Goal: Information Seeking & Learning: Learn about a topic

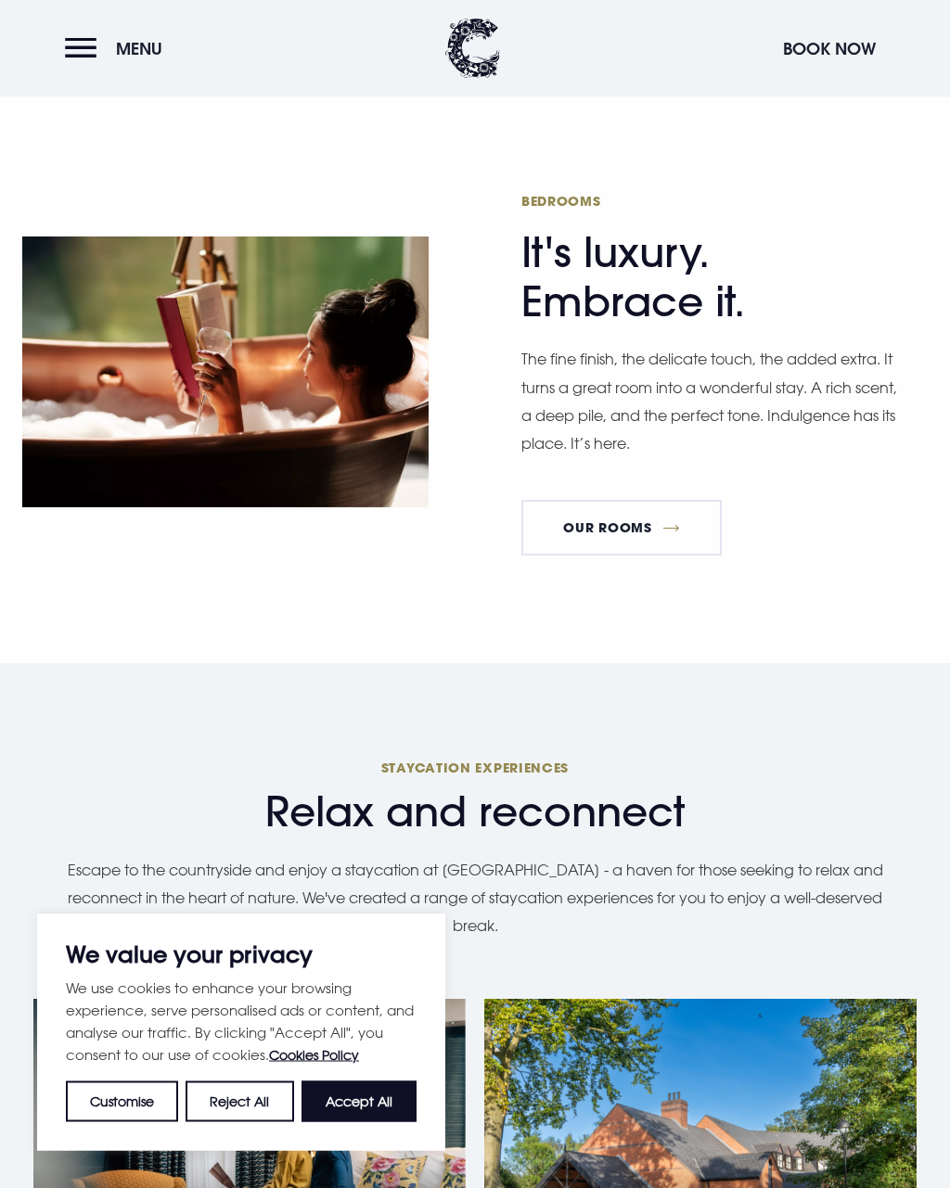
scroll to position [1523, 0]
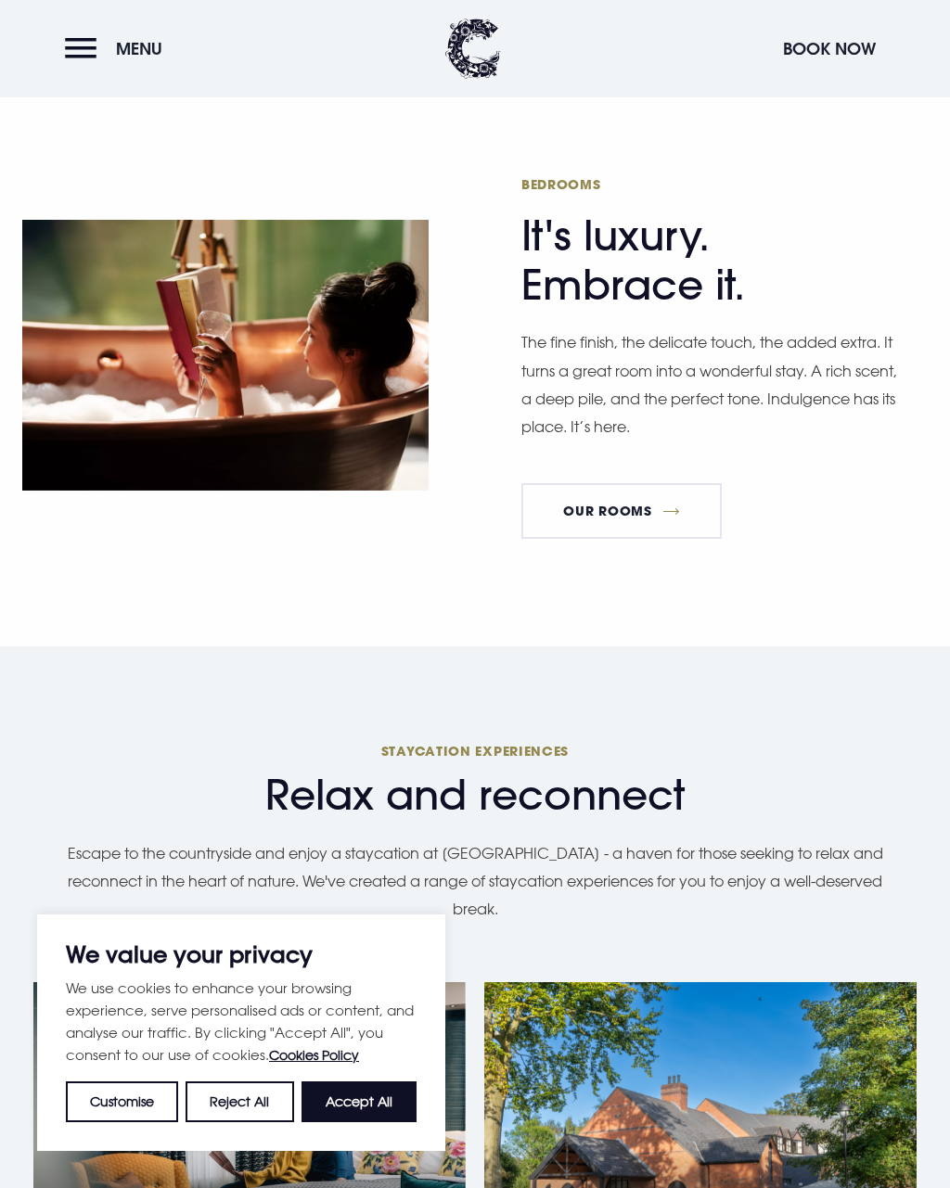
click at [379, 1122] on button "Accept All" at bounding box center [358, 1101] width 115 height 41
checkbox input "true"
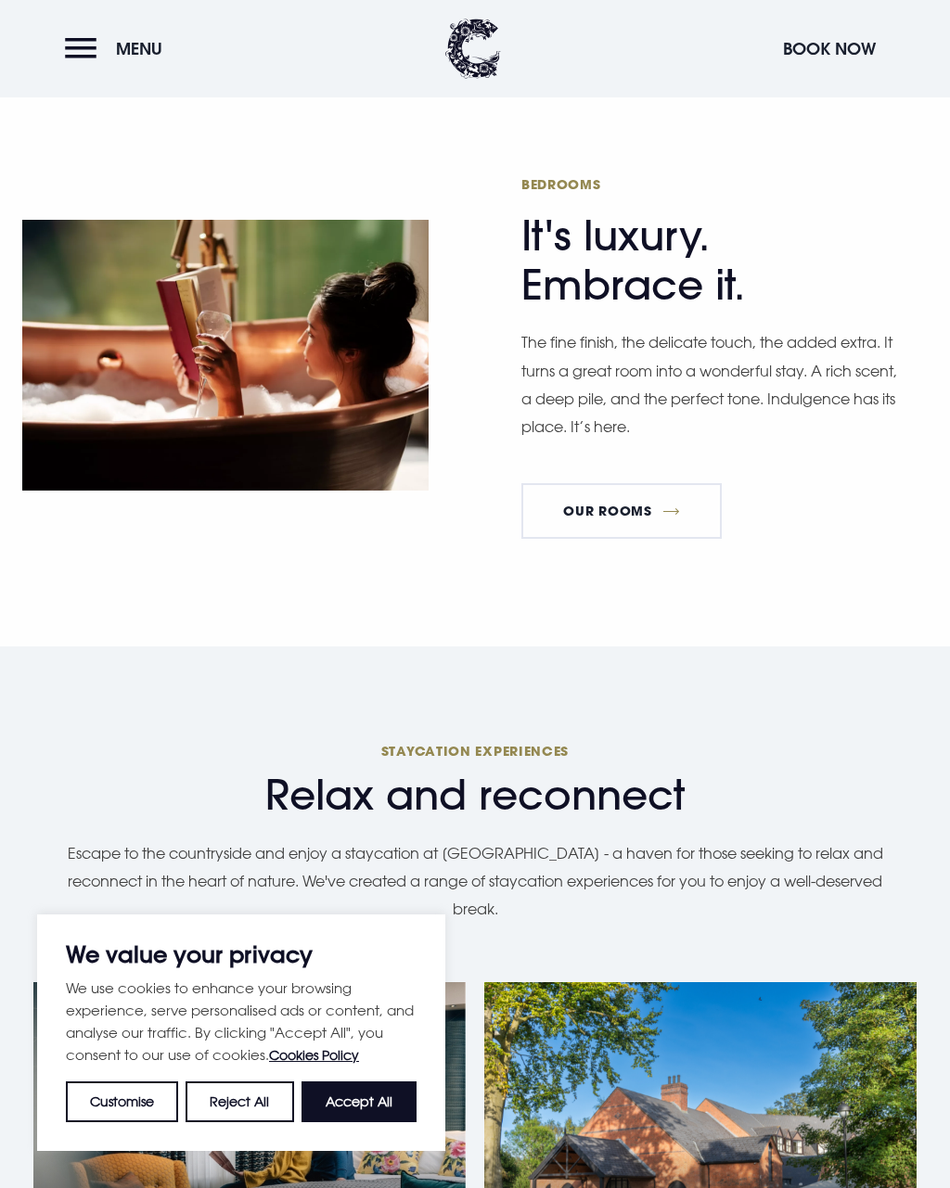
checkbox input "true"
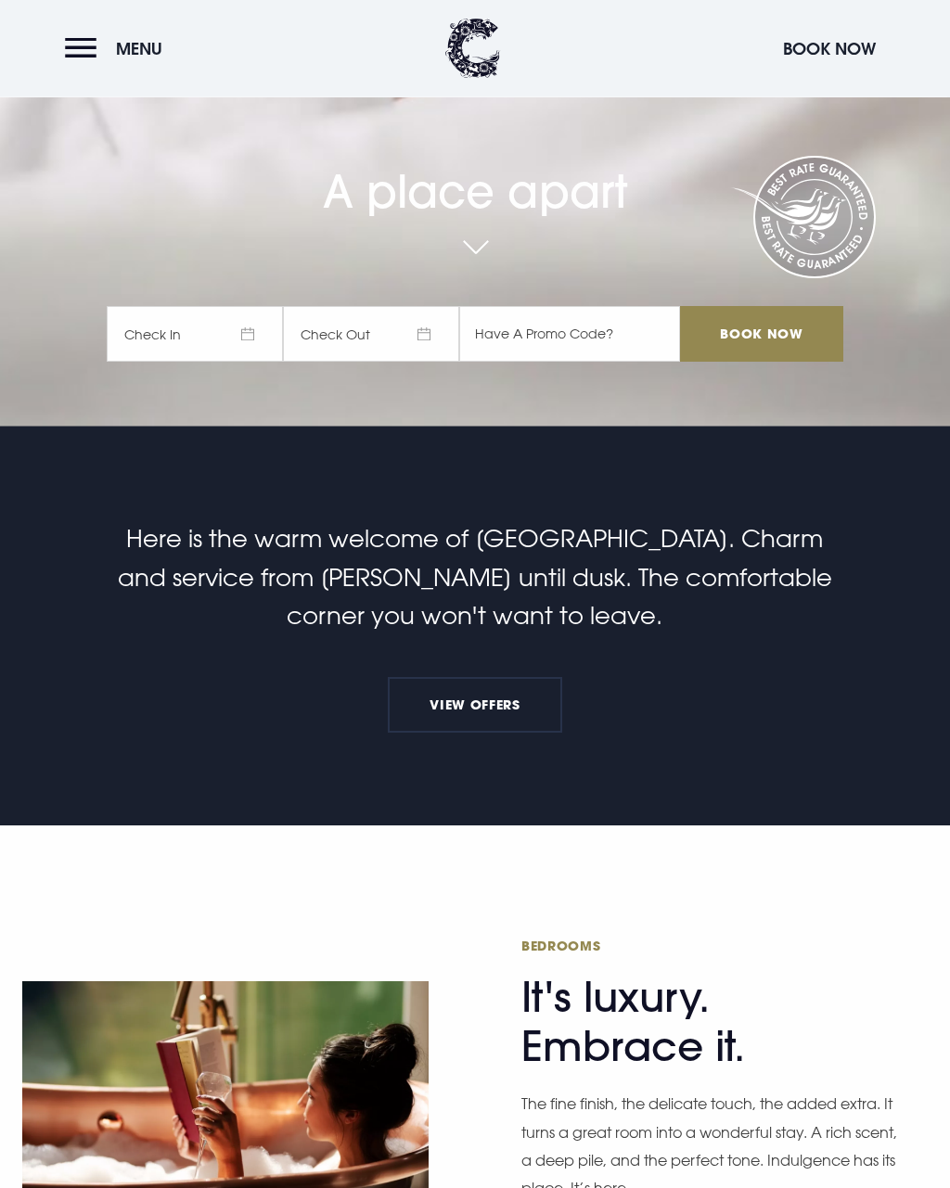
scroll to position [0, 0]
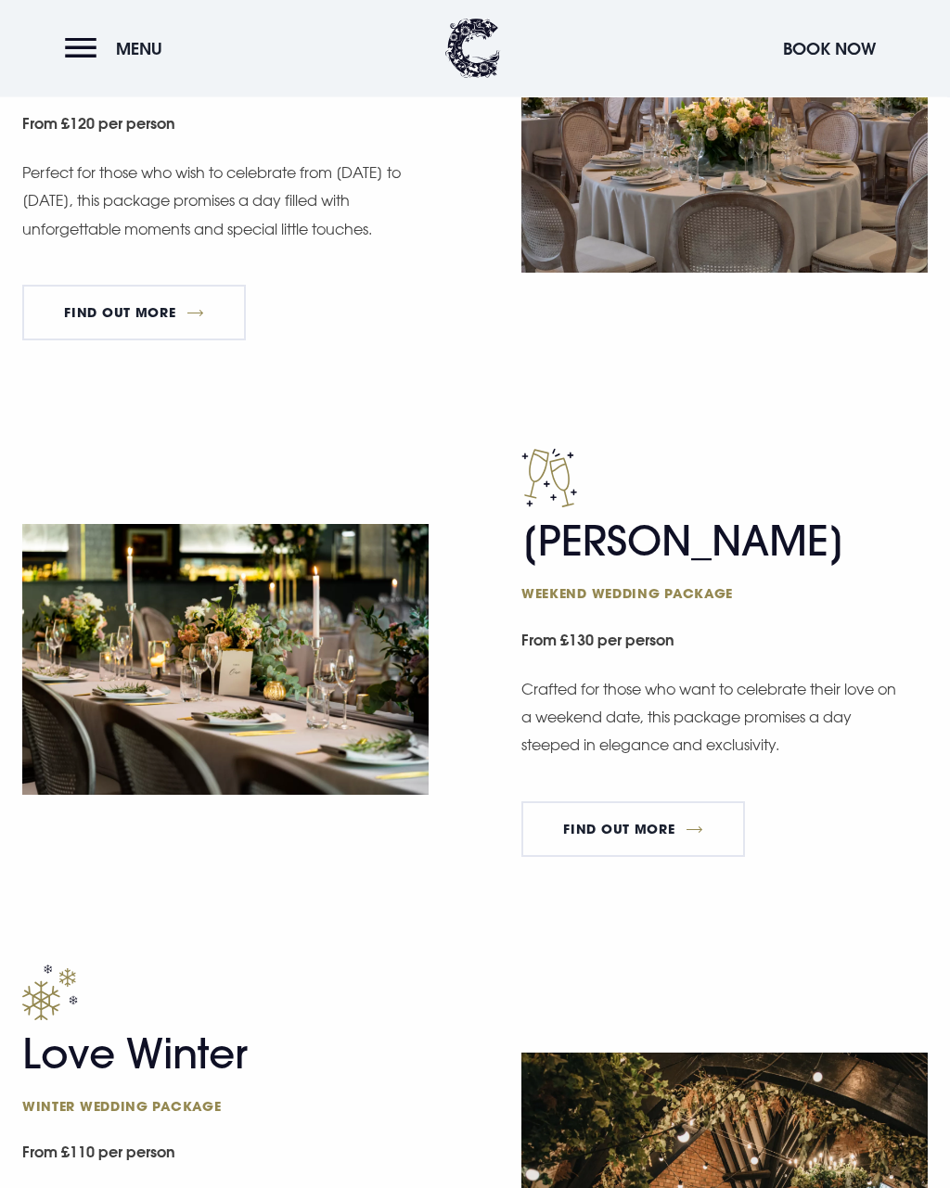
scroll to position [1253, 0]
click at [114, 304] on link "FIND OUT MORE" at bounding box center [134, 313] width 224 height 56
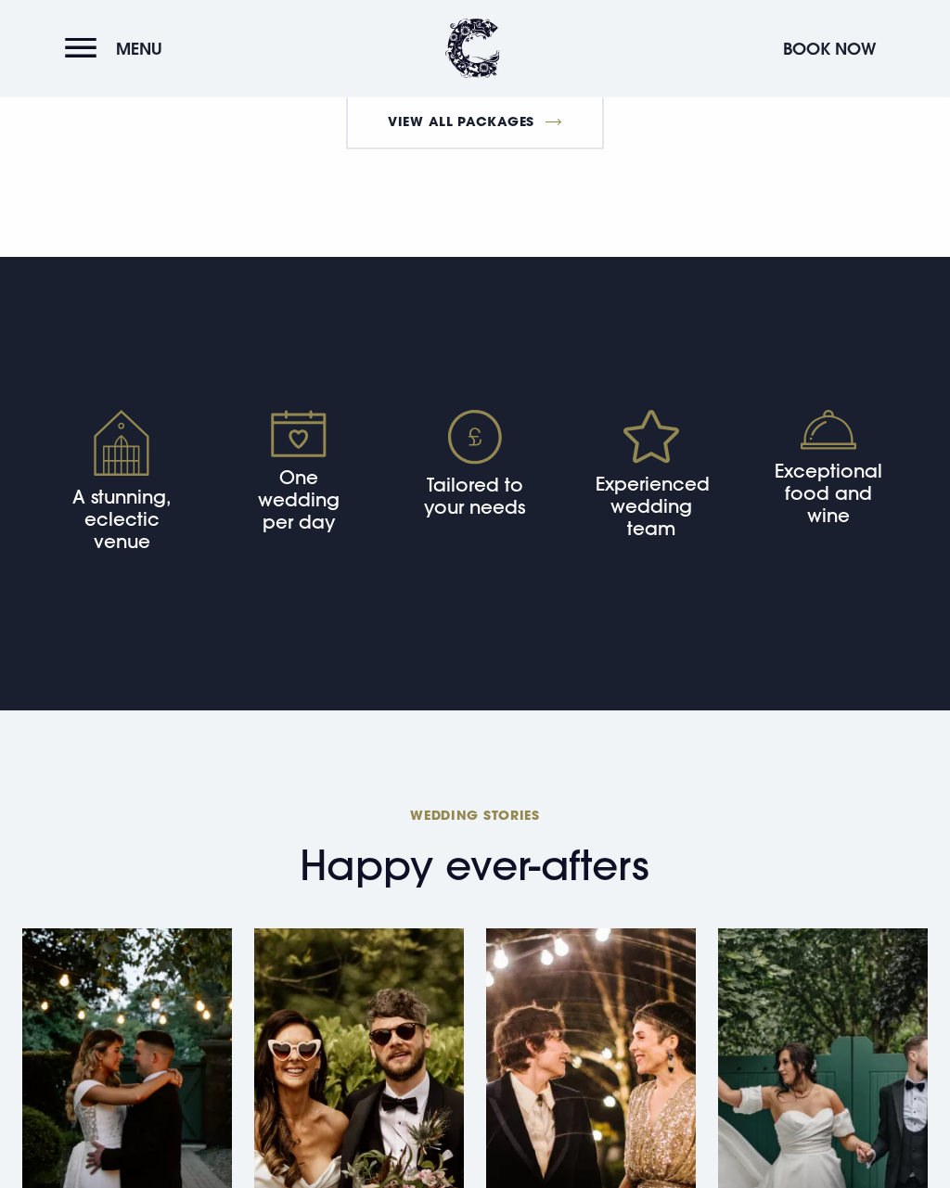
scroll to position [3659, 0]
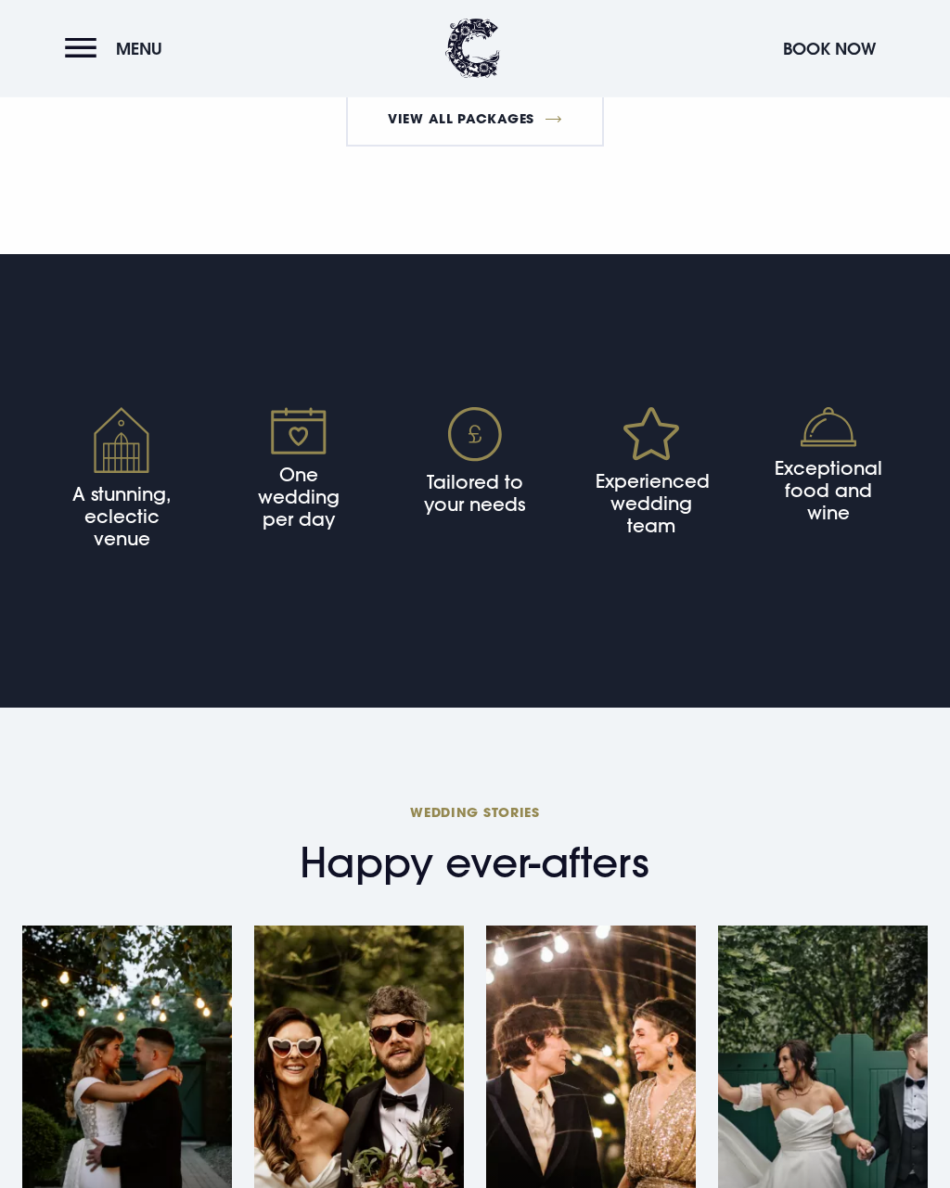
click at [109, 472] on img at bounding box center [122, 441] width 56 height 67
click at [107, 475] on img at bounding box center [122, 441] width 56 height 67
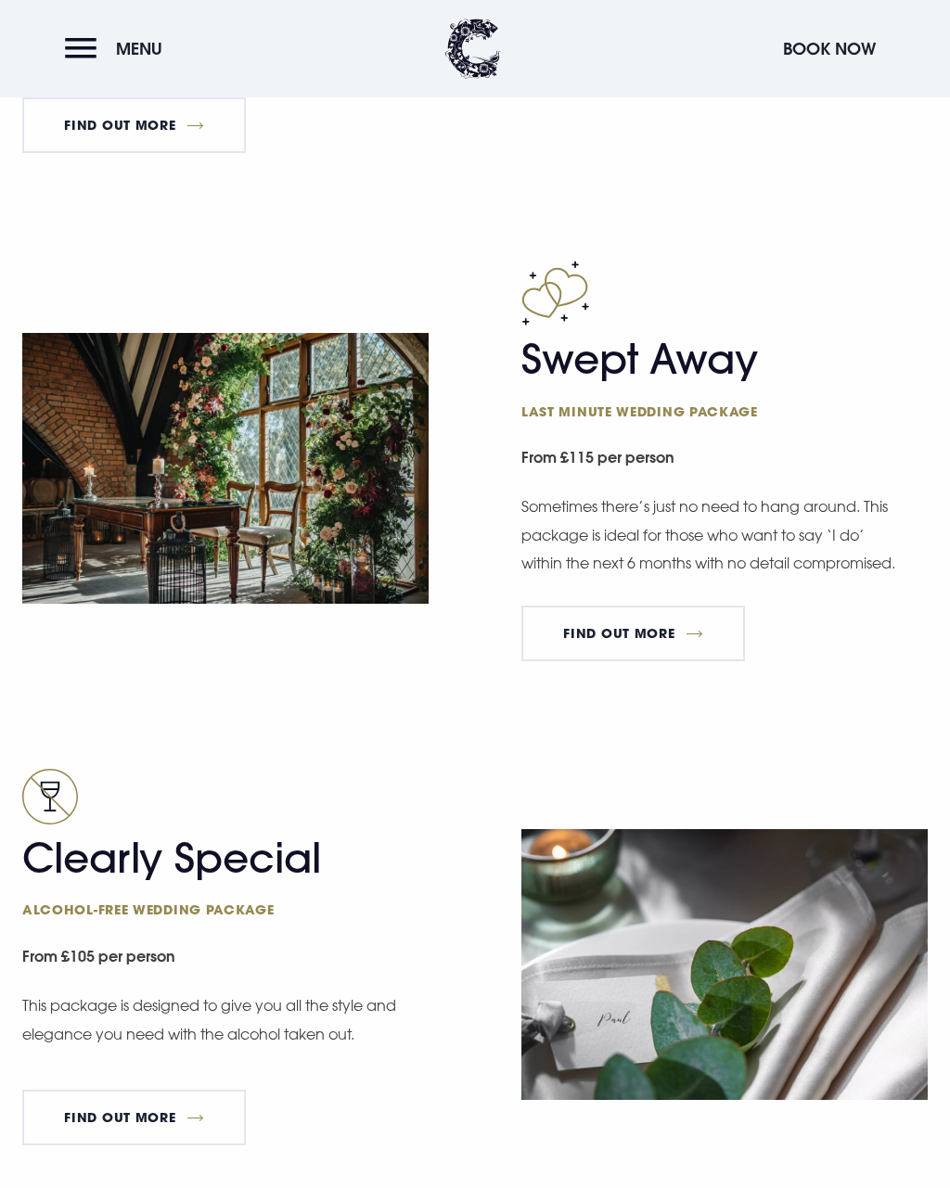
scroll to position [2465, 0]
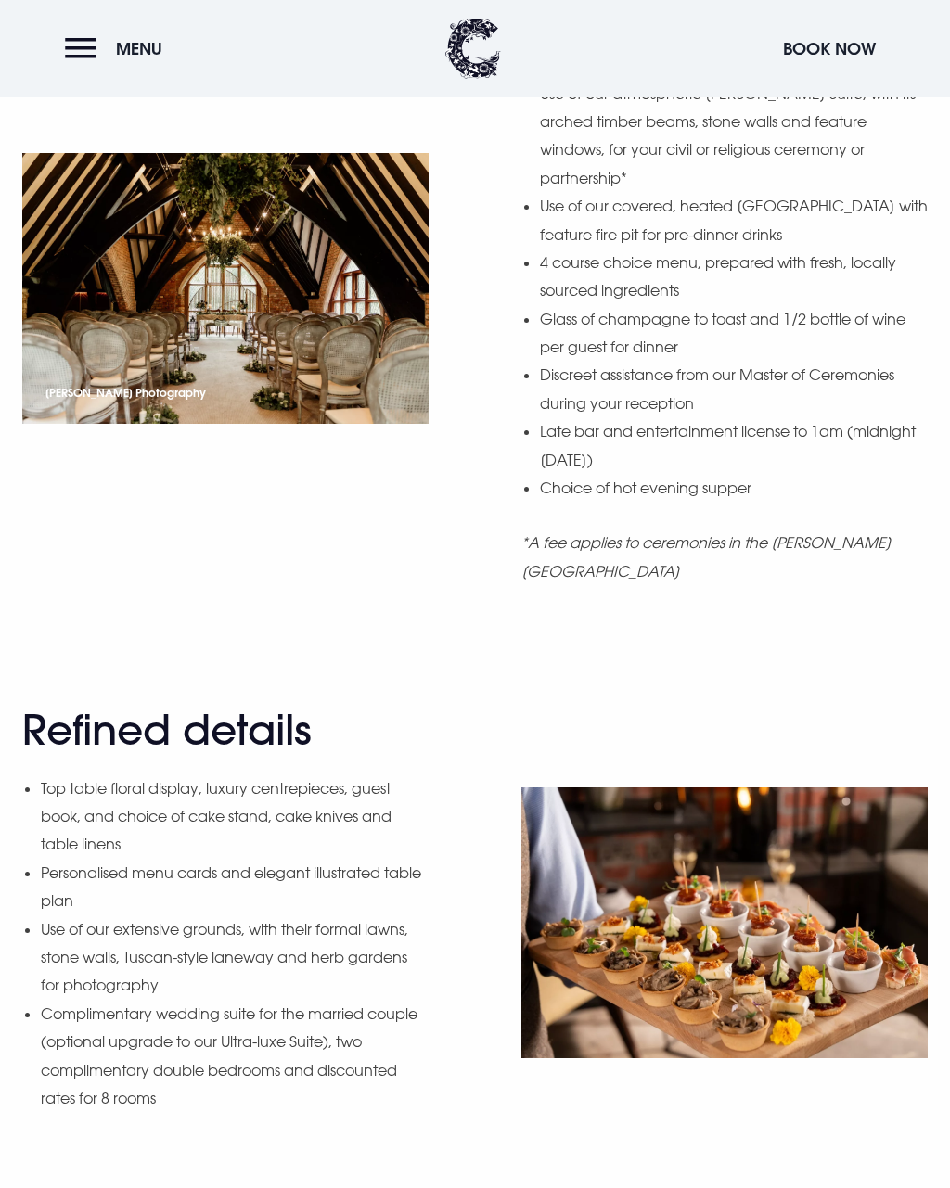
scroll to position [1552, 0]
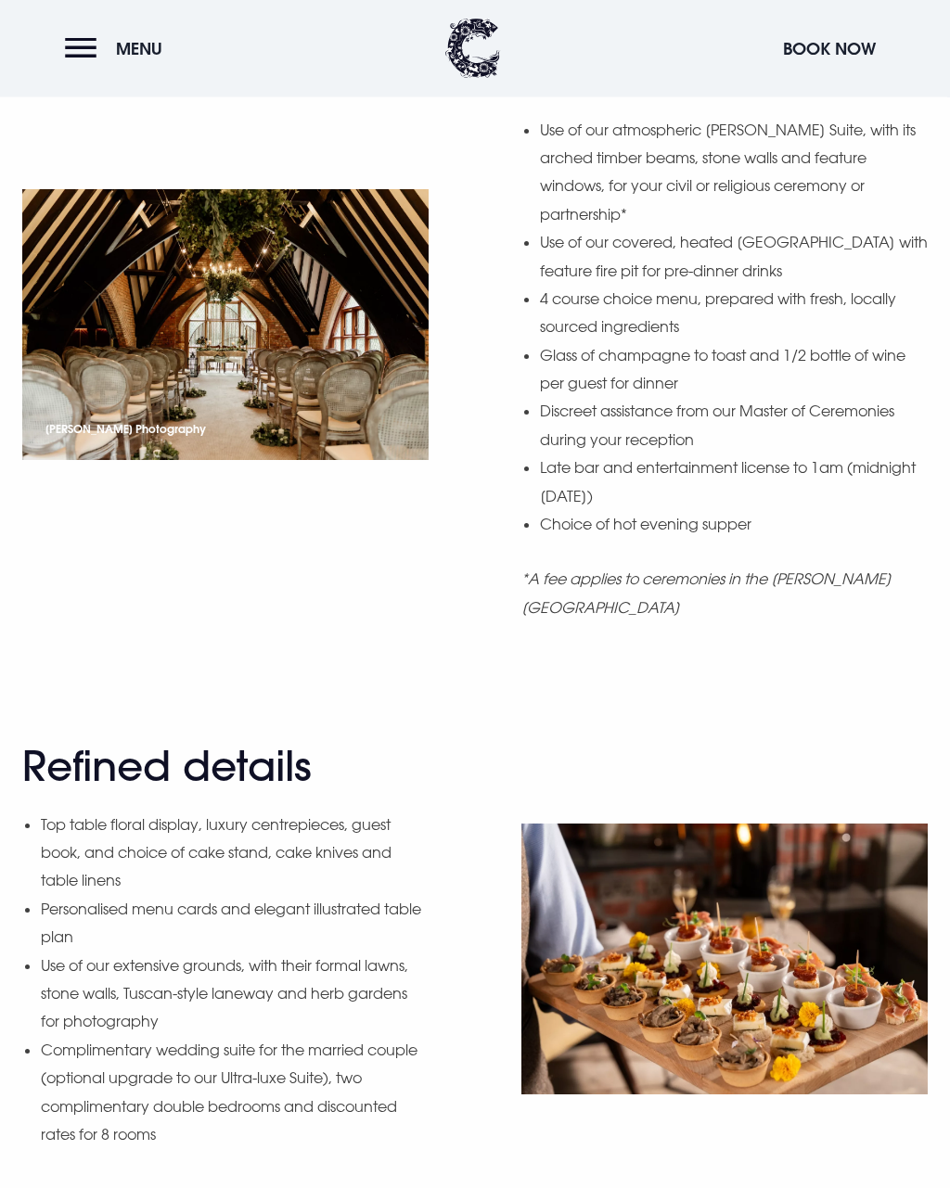
click at [192, 326] on img at bounding box center [225, 325] width 406 height 271
click at [195, 314] on img at bounding box center [225, 325] width 406 height 271
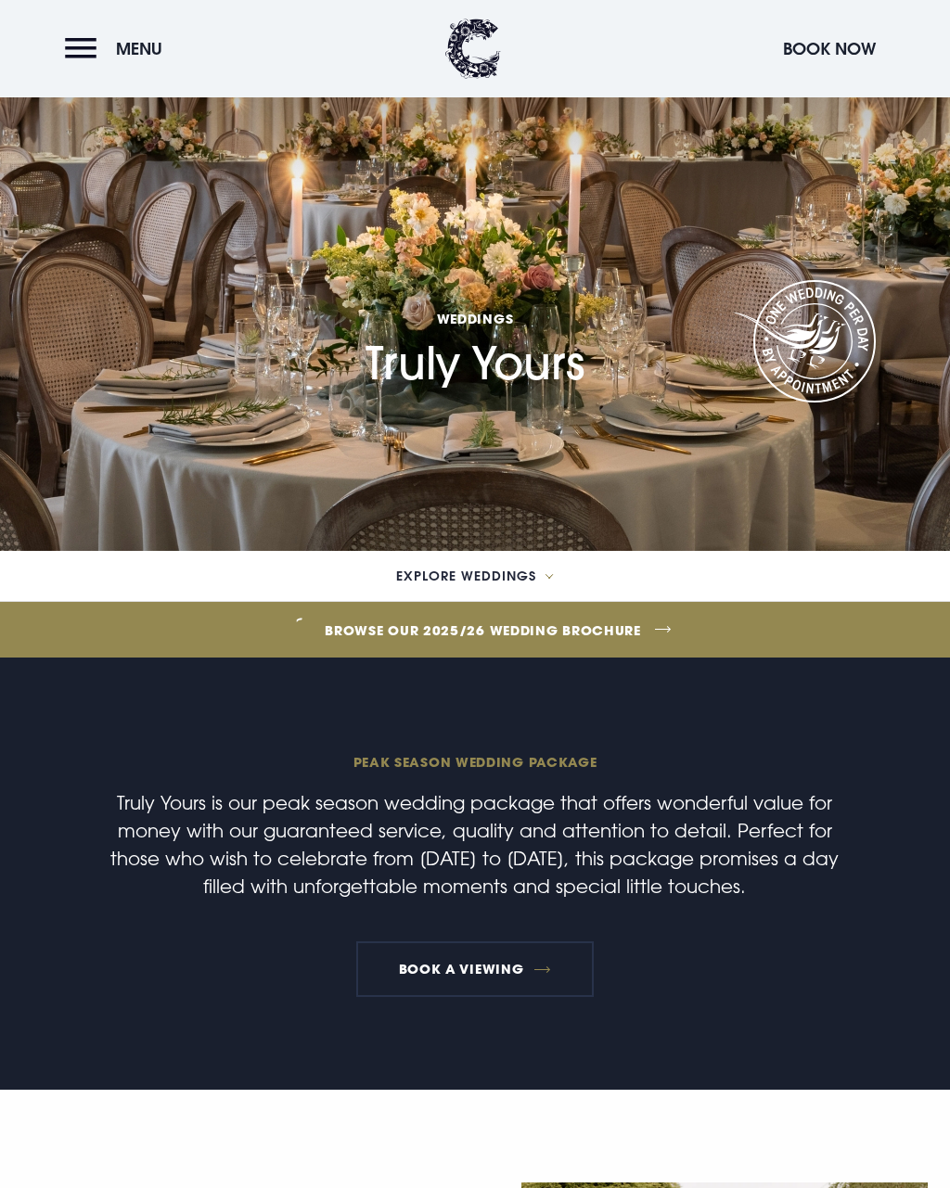
scroll to position [0, 0]
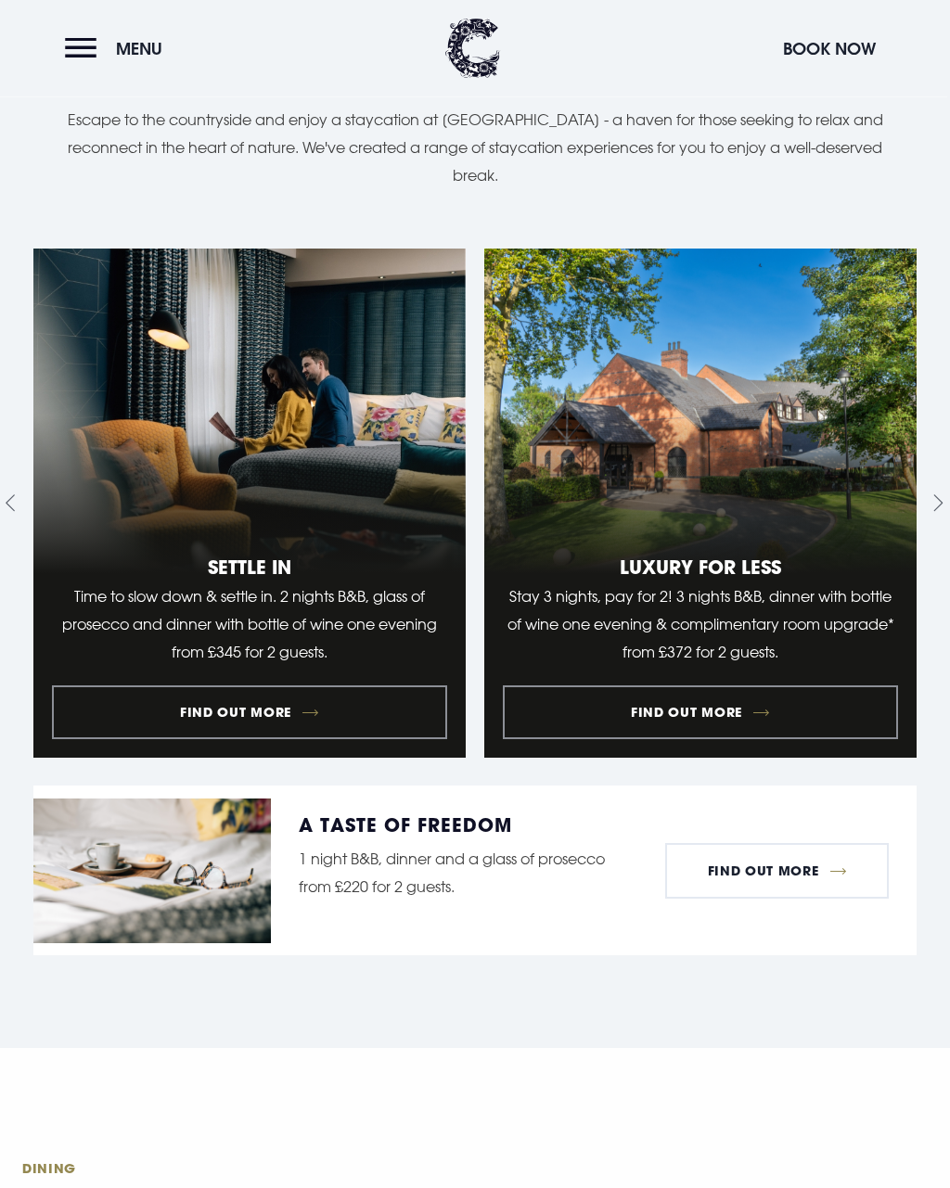
scroll to position [2257, 0]
click at [674, 757] on link "2 of 9" at bounding box center [700, 503] width 432 height 508
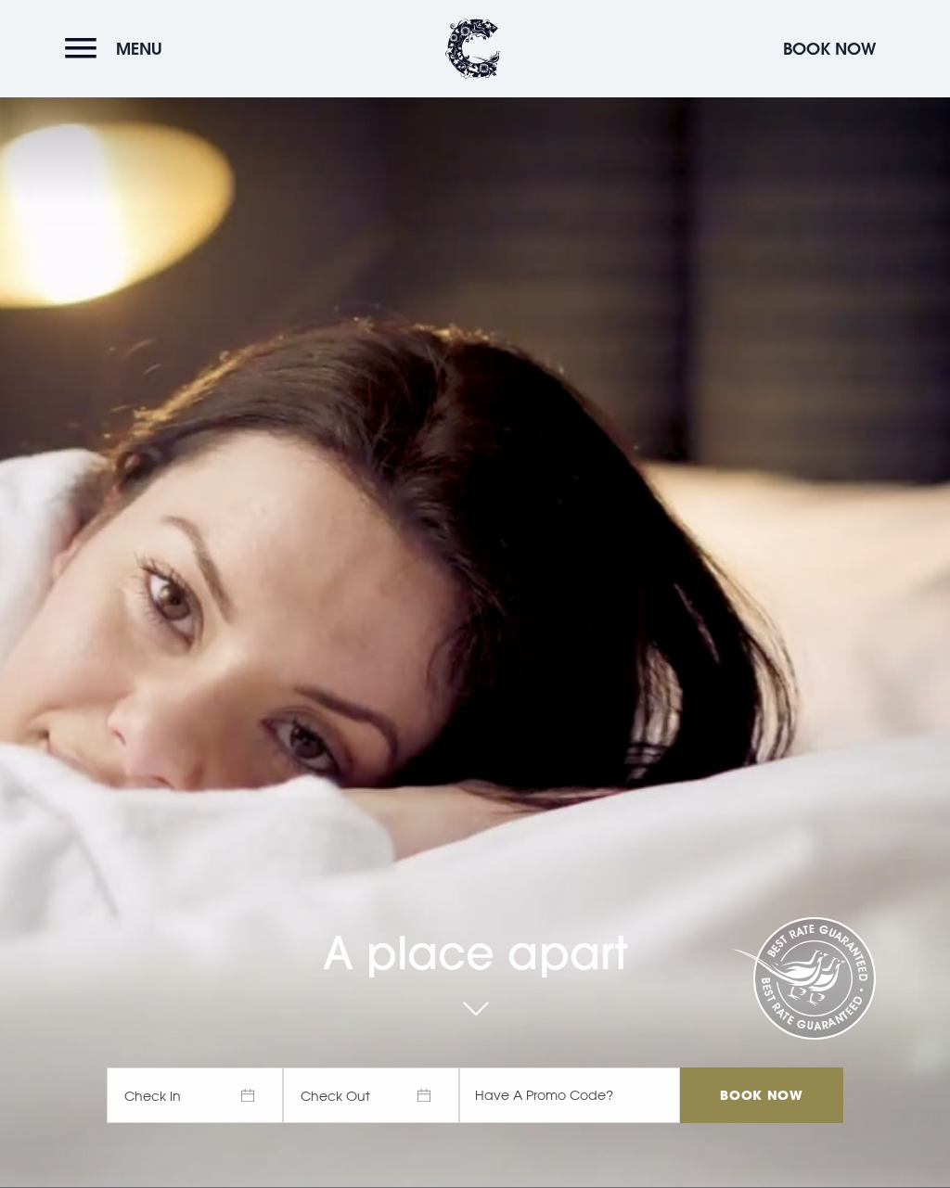
scroll to position [2291, 0]
